Goal: Communication & Community: Answer question/provide support

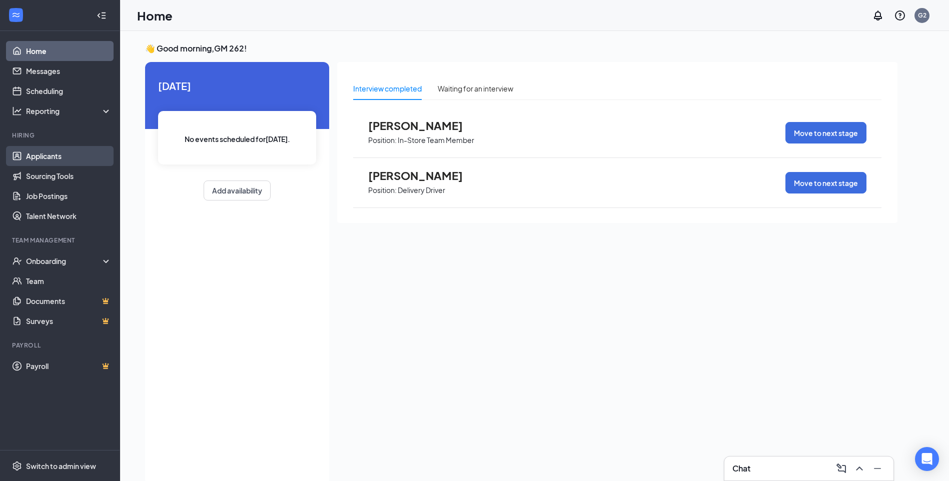
click at [46, 157] on link "Applicants" at bounding box center [69, 156] width 86 height 20
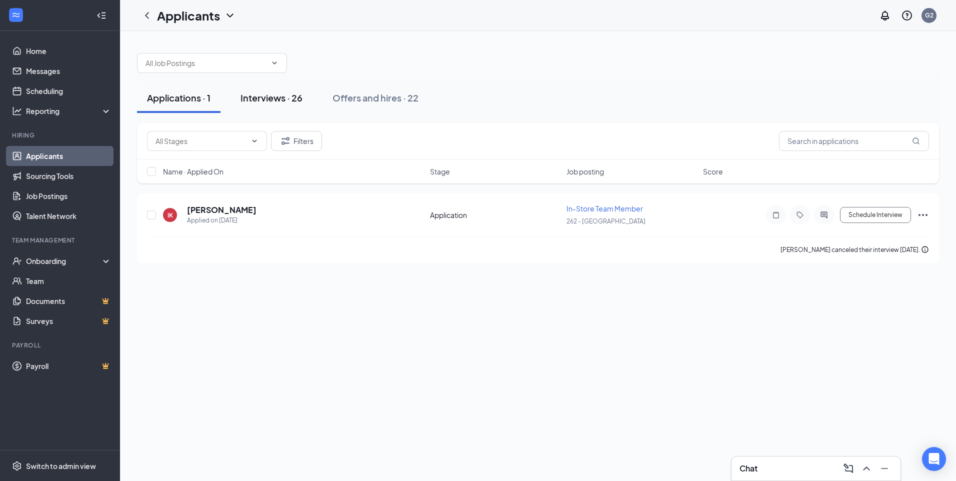
click at [267, 99] on div "Interviews · 26" at bounding box center [272, 98] width 62 height 13
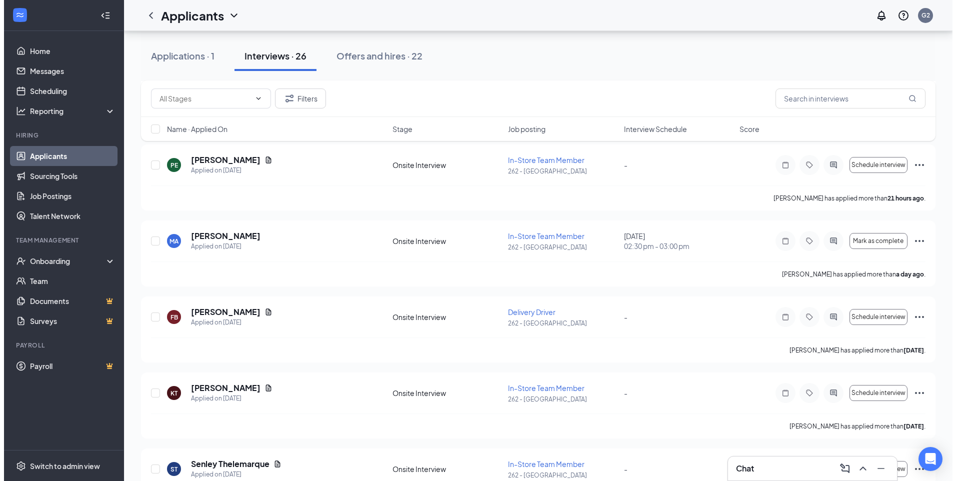
scroll to position [350, 0]
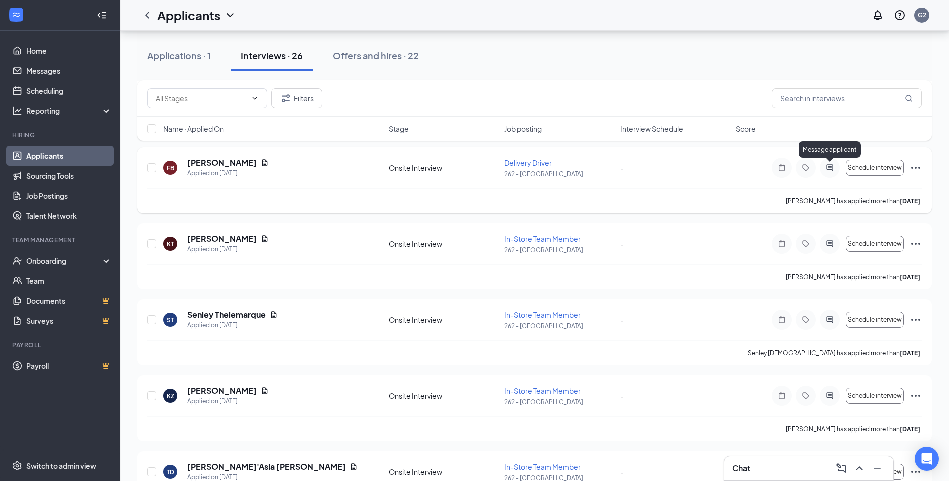
click at [830, 170] on icon "ActiveChat" at bounding box center [829, 168] width 7 height 7
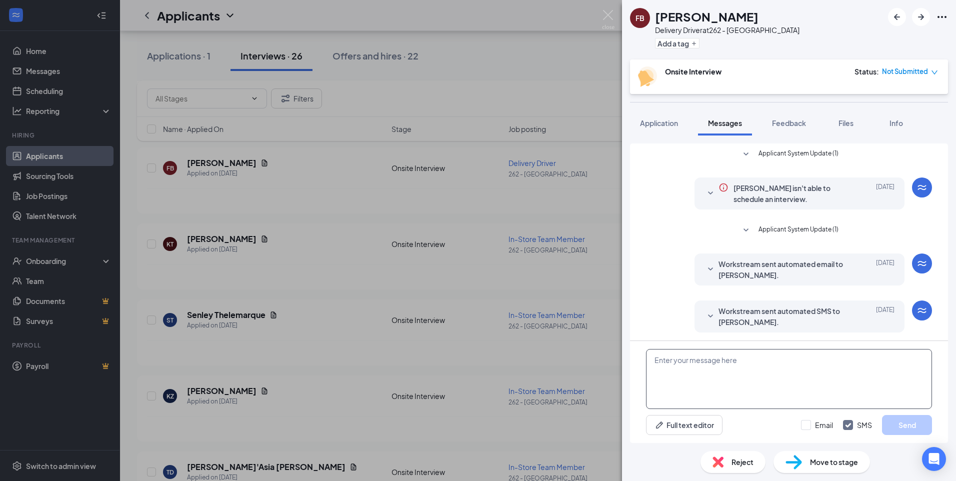
click at [686, 386] on textarea at bounding box center [789, 379] width 286 height 60
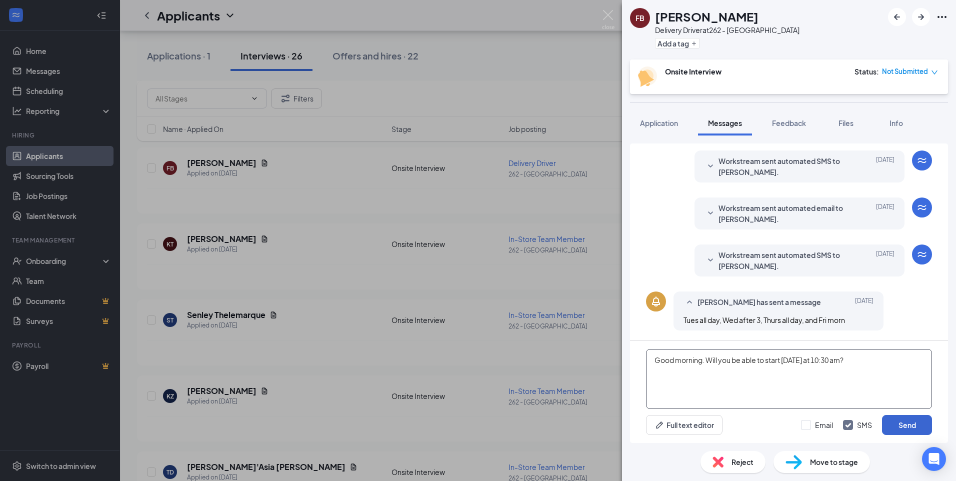
type textarea "Good morning. Will you be able to start [DATE] at 10:30 am?"
click at [906, 428] on button "Send" at bounding box center [907, 425] width 50 height 20
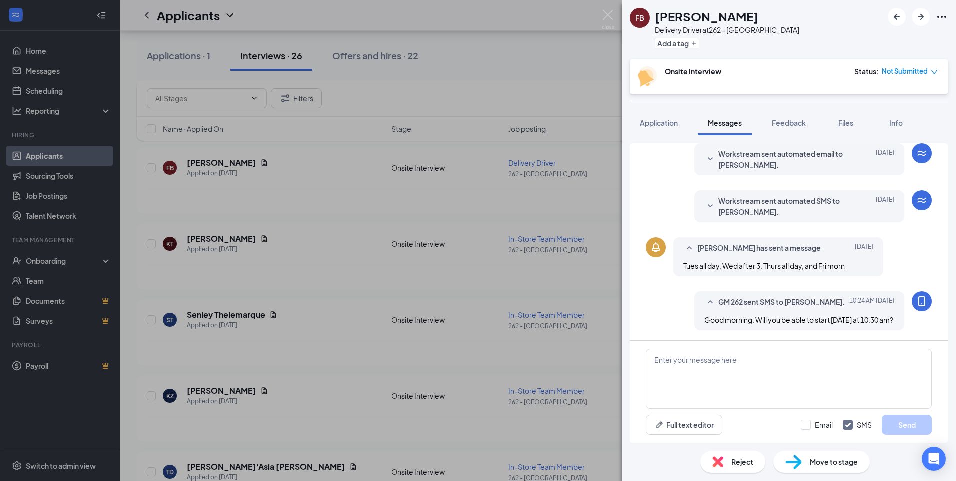
scroll to position [235, 0]
